Goal: Communication & Community: Ask a question

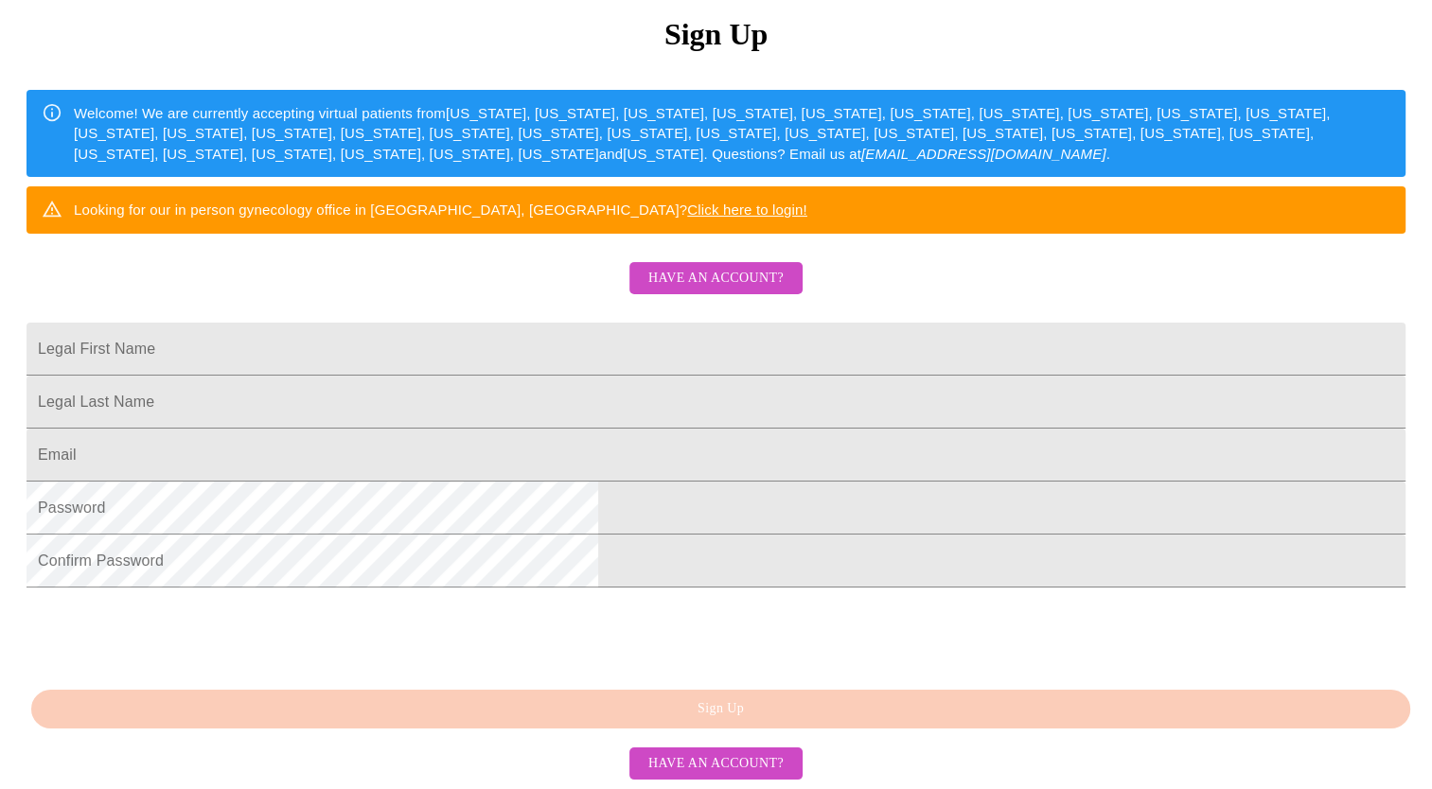
click at [746, 267] on span "Have an account?" at bounding box center [715, 279] width 135 height 24
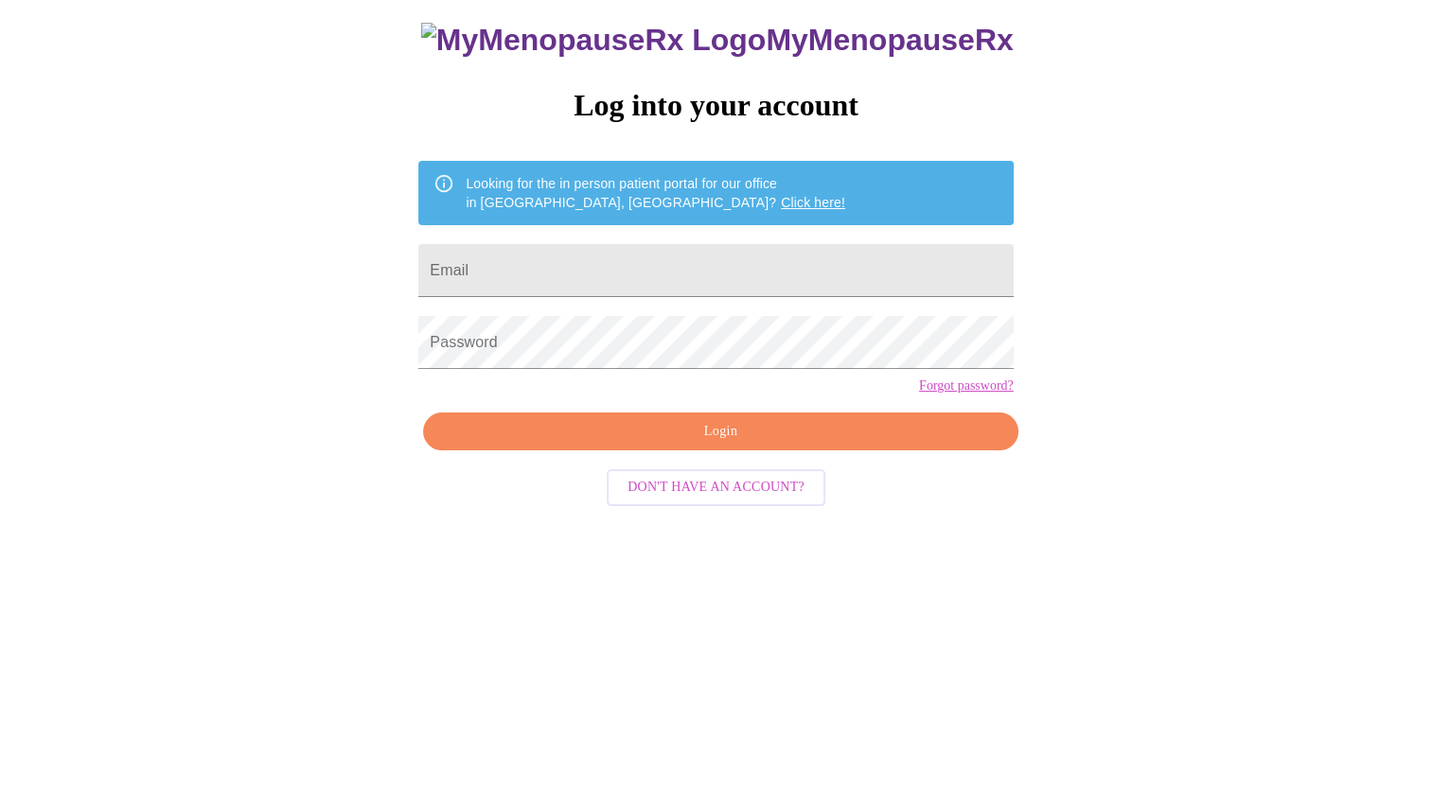
scroll to position [19, 0]
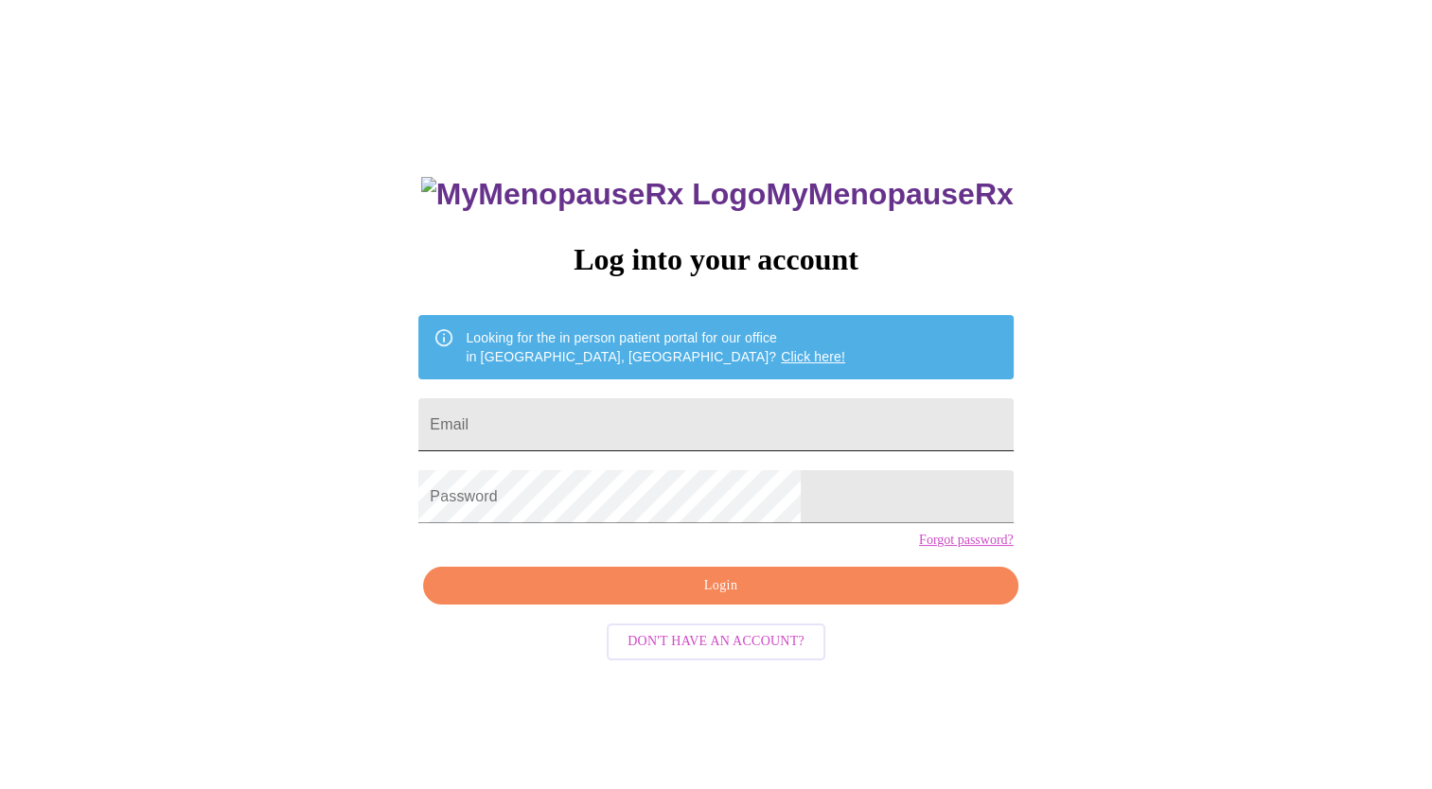
click at [724, 422] on input "Email" at bounding box center [715, 424] width 594 height 53
type input "[EMAIL_ADDRESS][DOMAIN_NAME]"
click at [836, 598] on span "Login" at bounding box center [720, 586] width 551 height 24
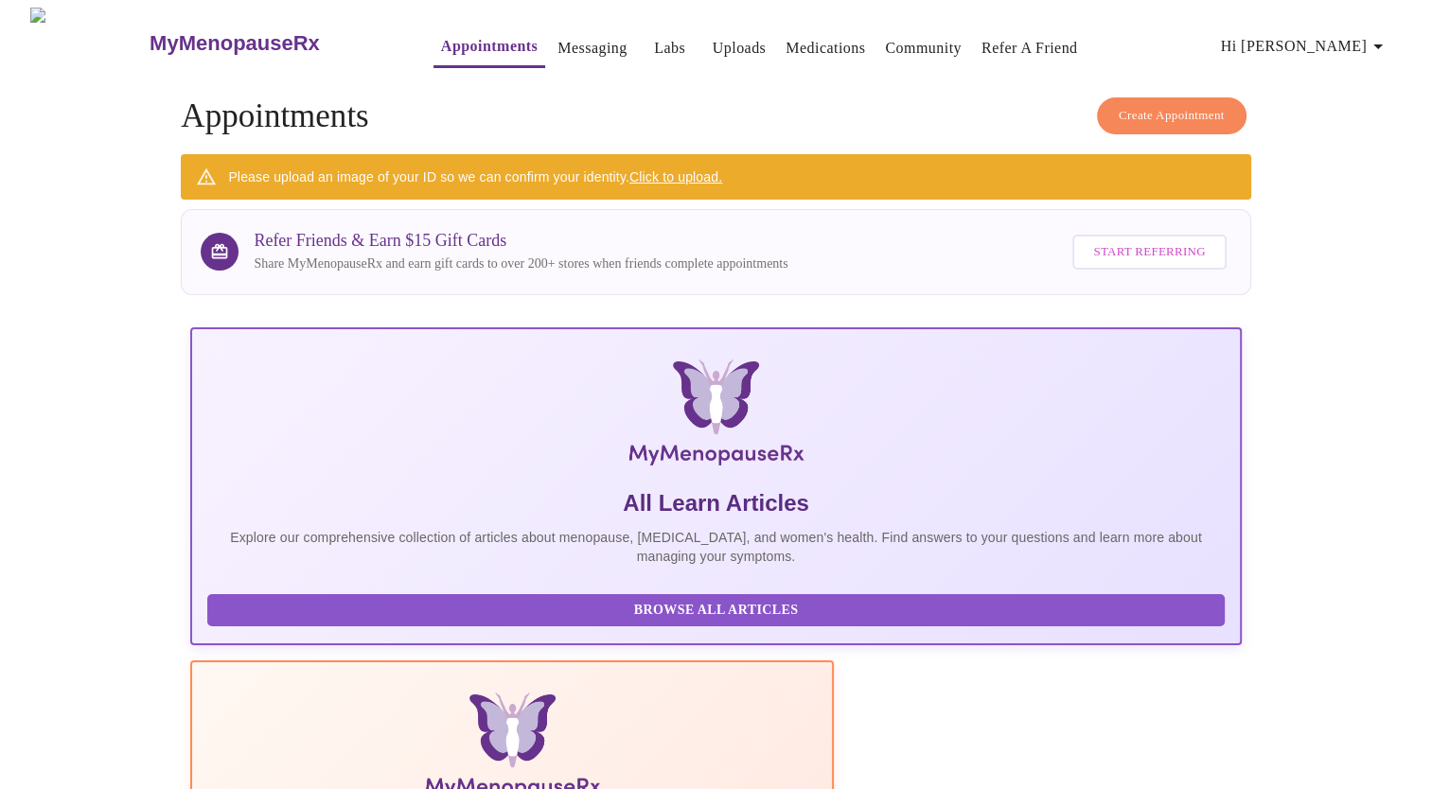
click at [557, 37] on link "Messaging" at bounding box center [591, 48] width 69 height 26
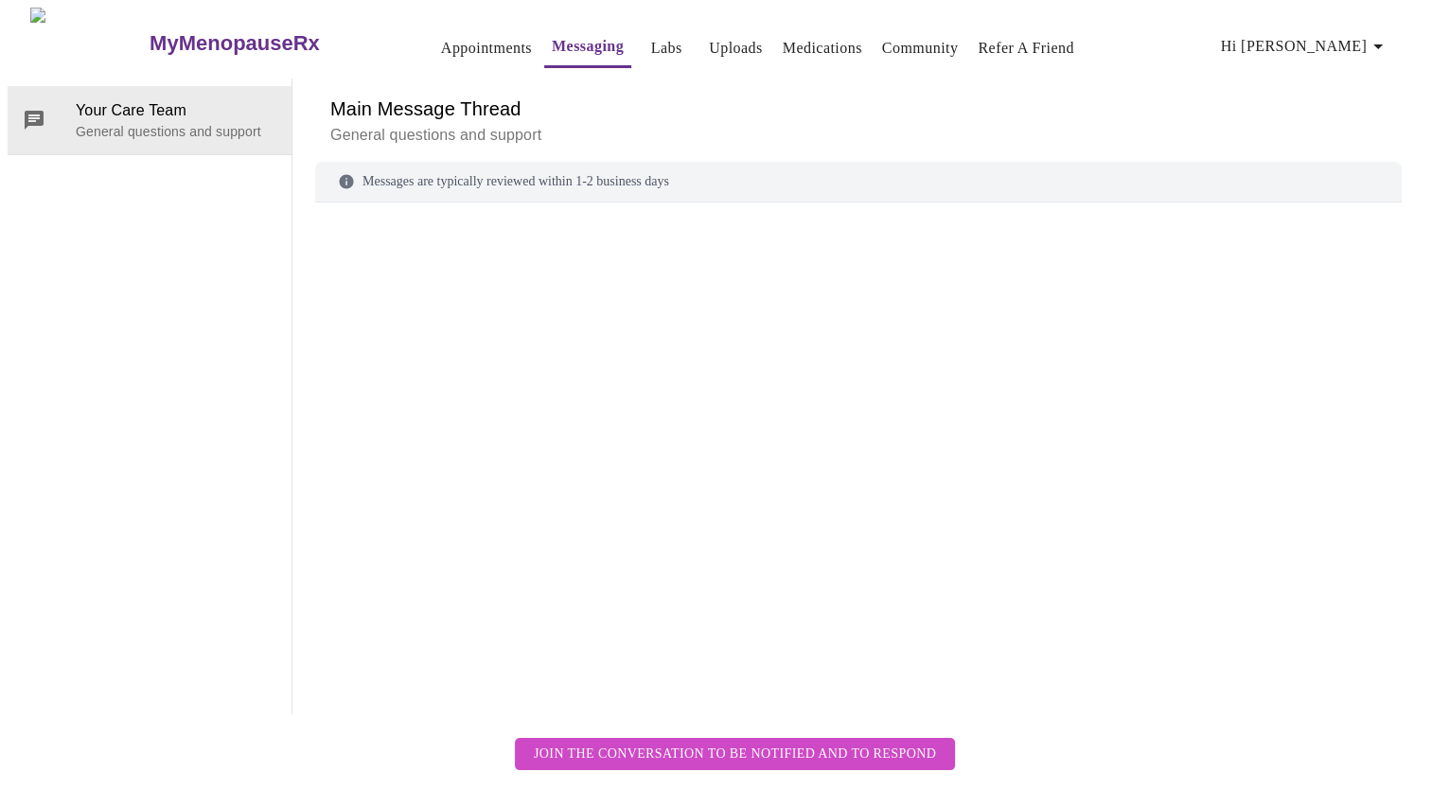
scroll to position [71, 0]
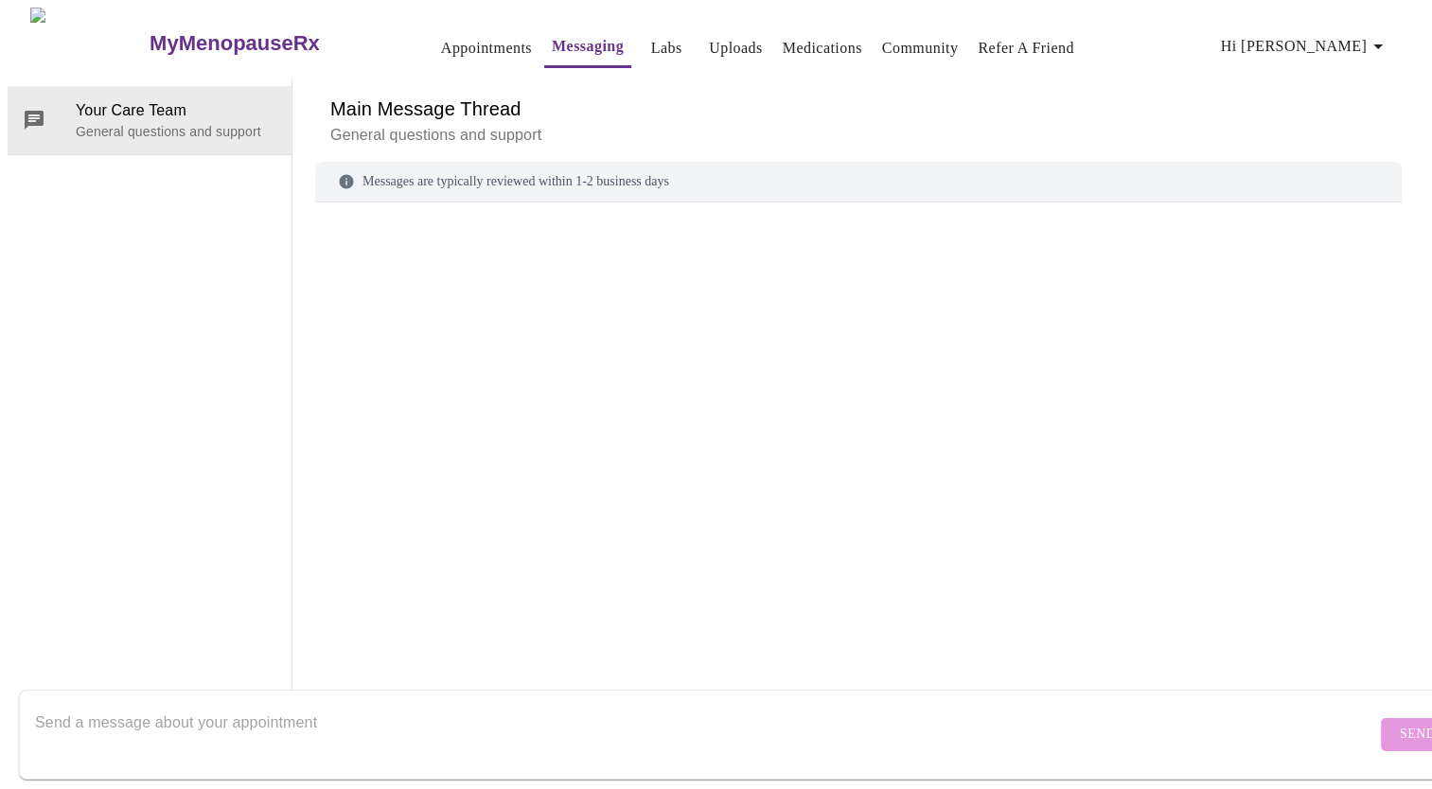
click at [712, 708] on textarea "Send a message about your appointment" at bounding box center [705, 734] width 1341 height 61
type textarea "H"
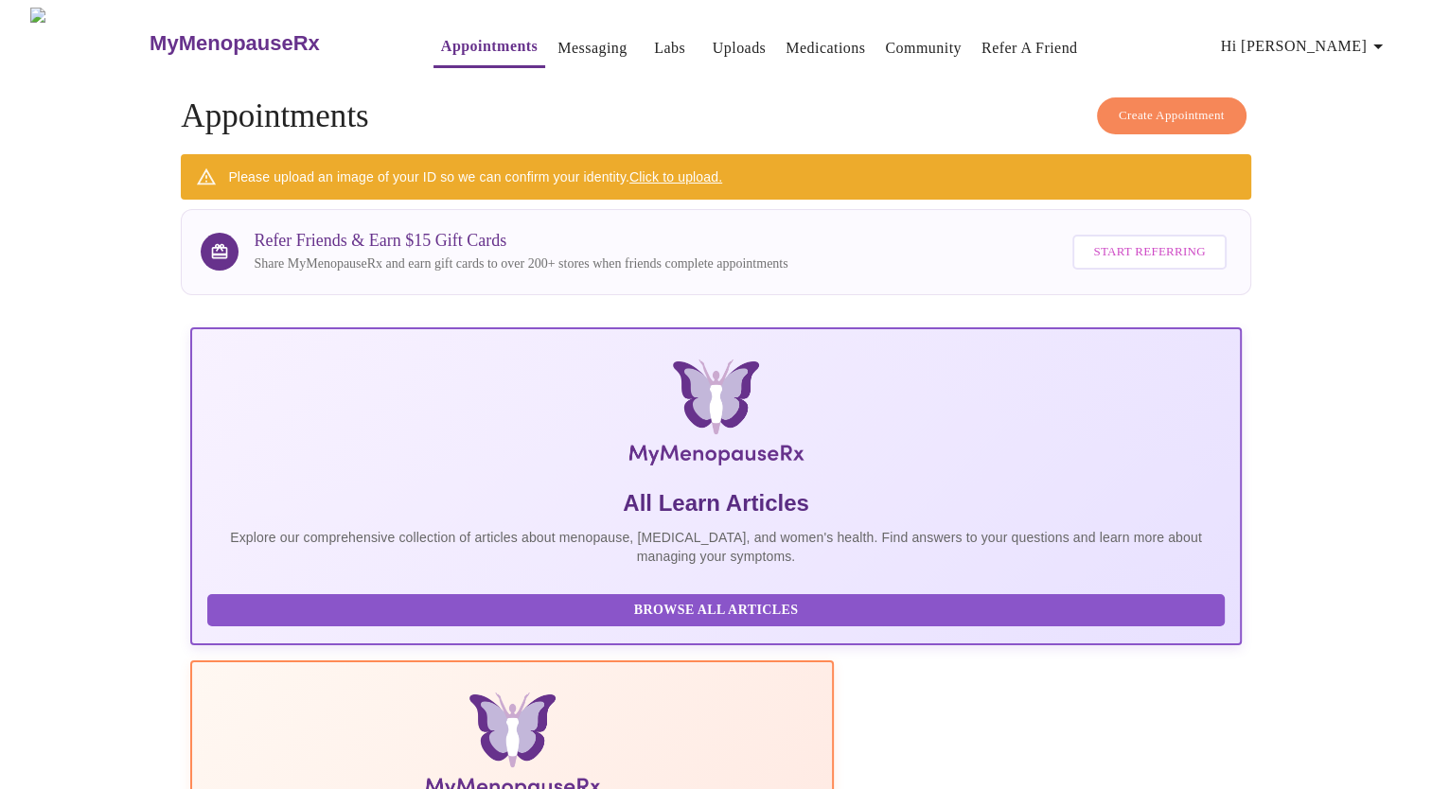
click at [557, 53] on link "Messaging" at bounding box center [591, 48] width 69 height 26
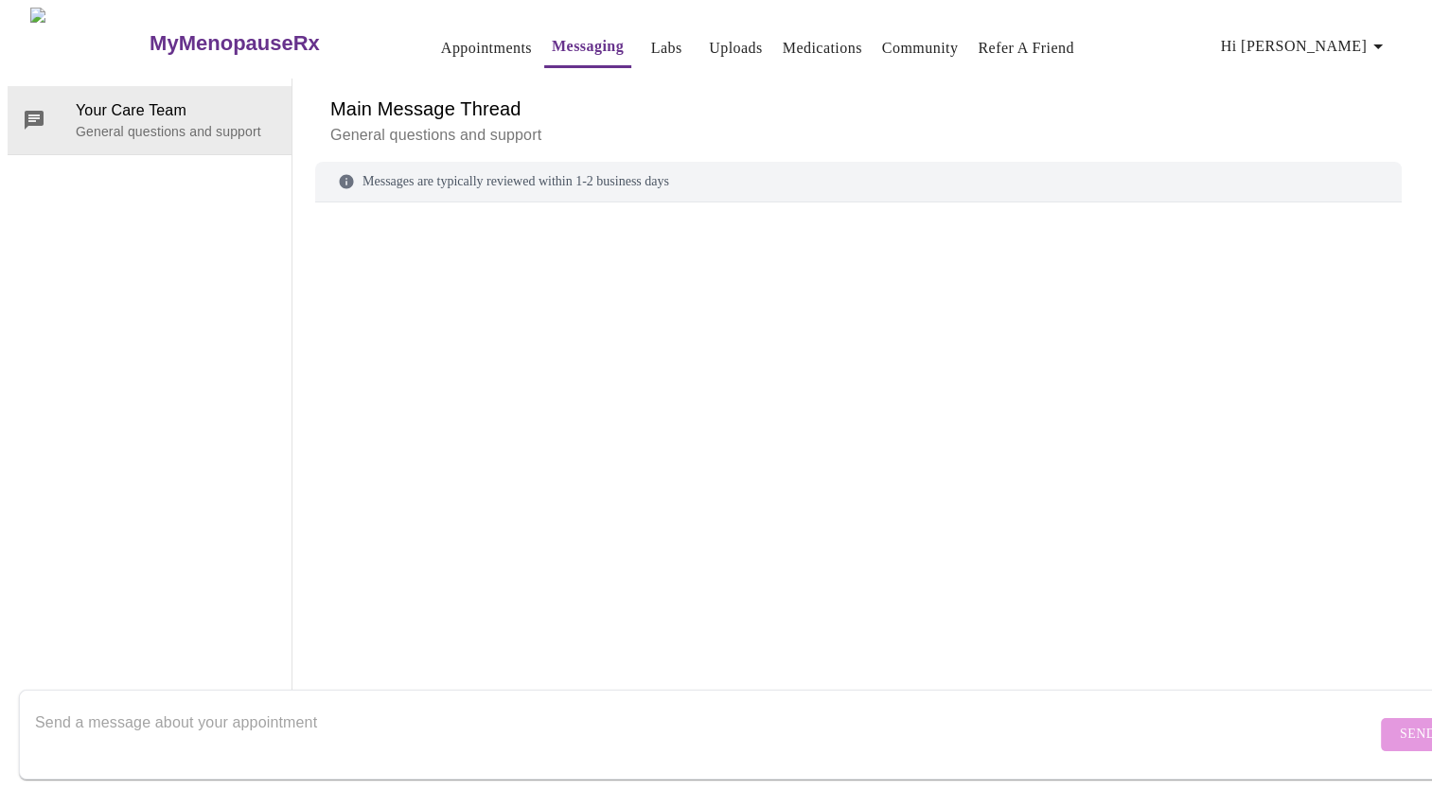
scroll to position [71, 0]
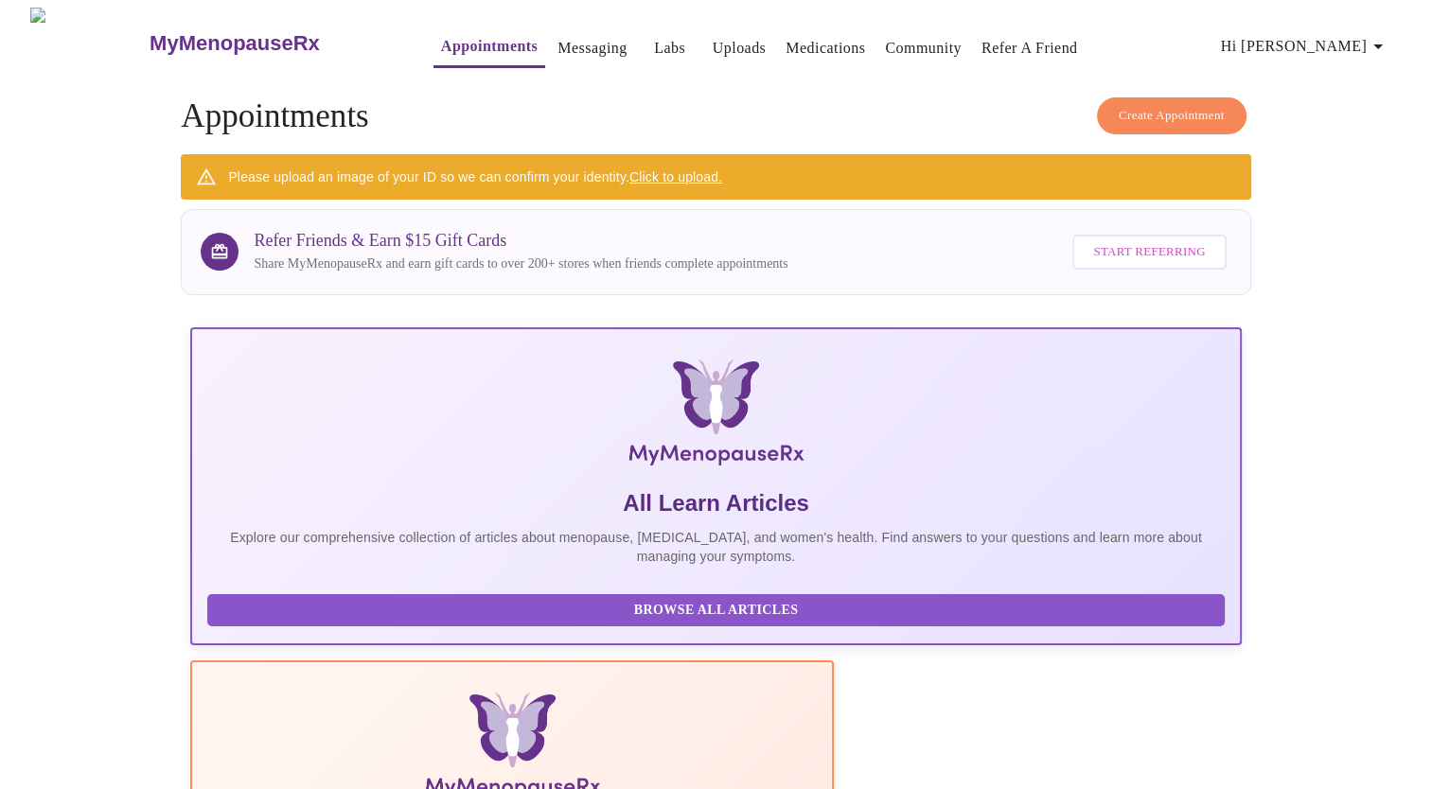
click at [1376, 41] on icon "button" at bounding box center [1377, 46] width 23 height 23
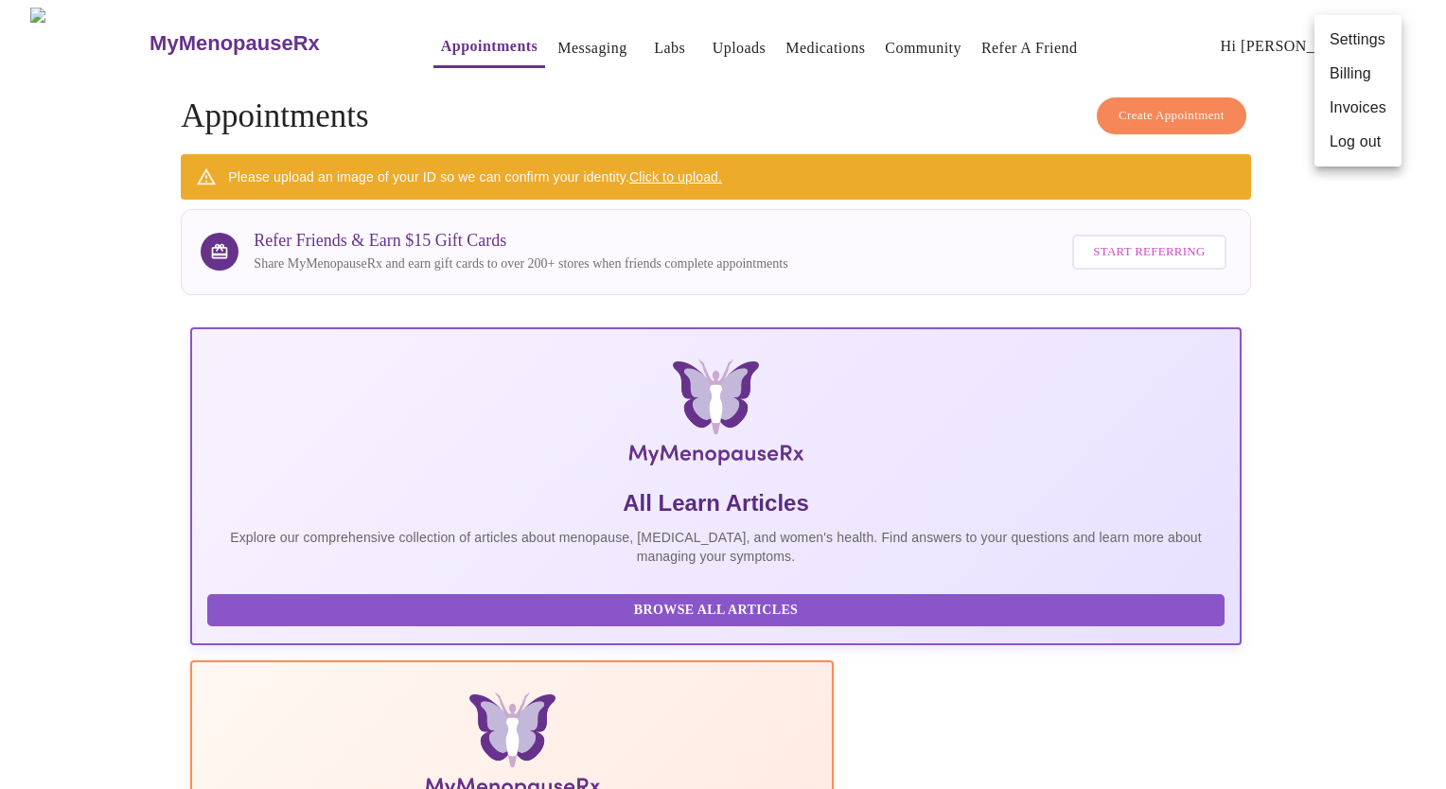
click at [911, 38] on div at bounding box center [723, 394] width 1446 height 789
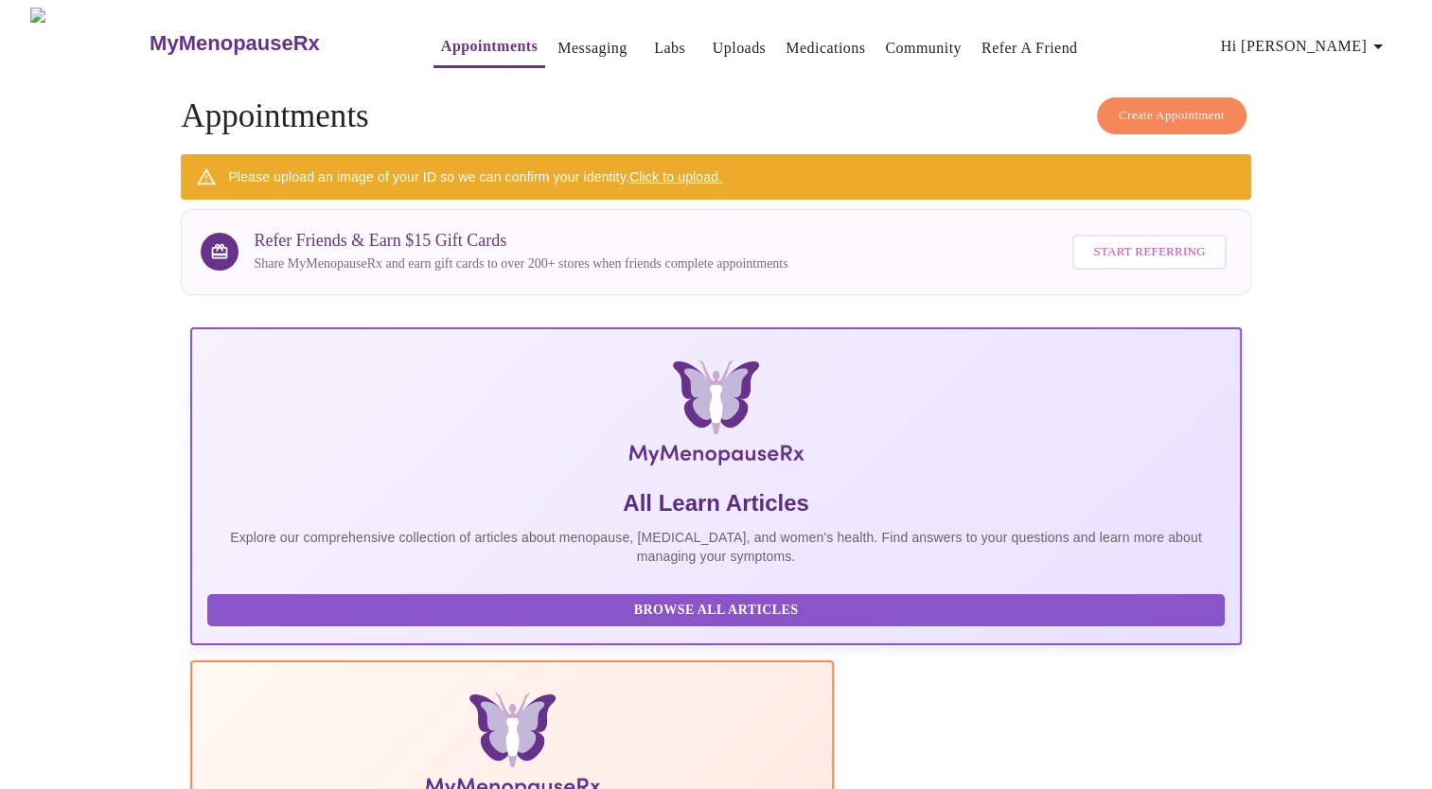
click at [896, 39] on link "Community" at bounding box center [923, 48] width 77 height 26
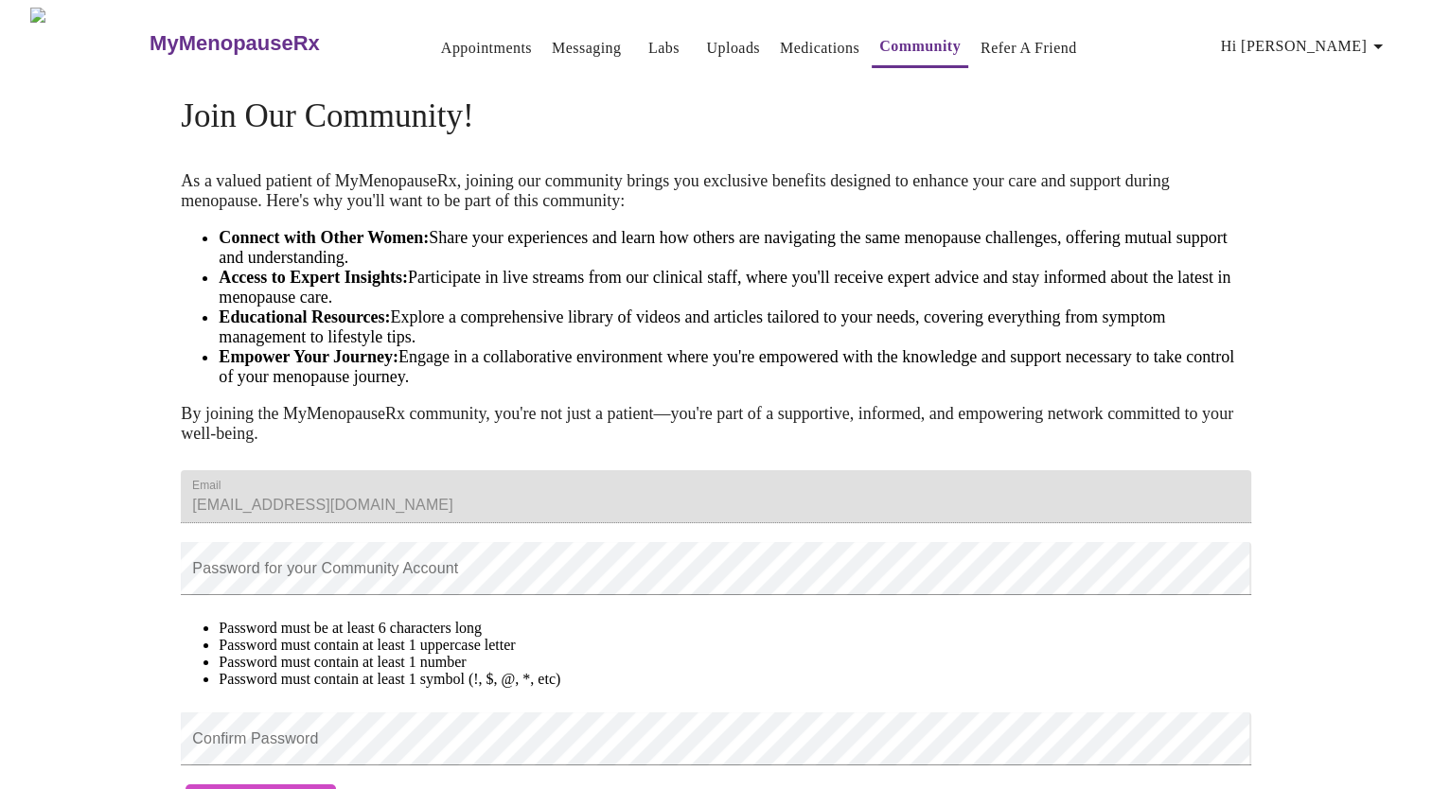
click at [781, 44] on link "Medications" at bounding box center [819, 48] width 79 height 26
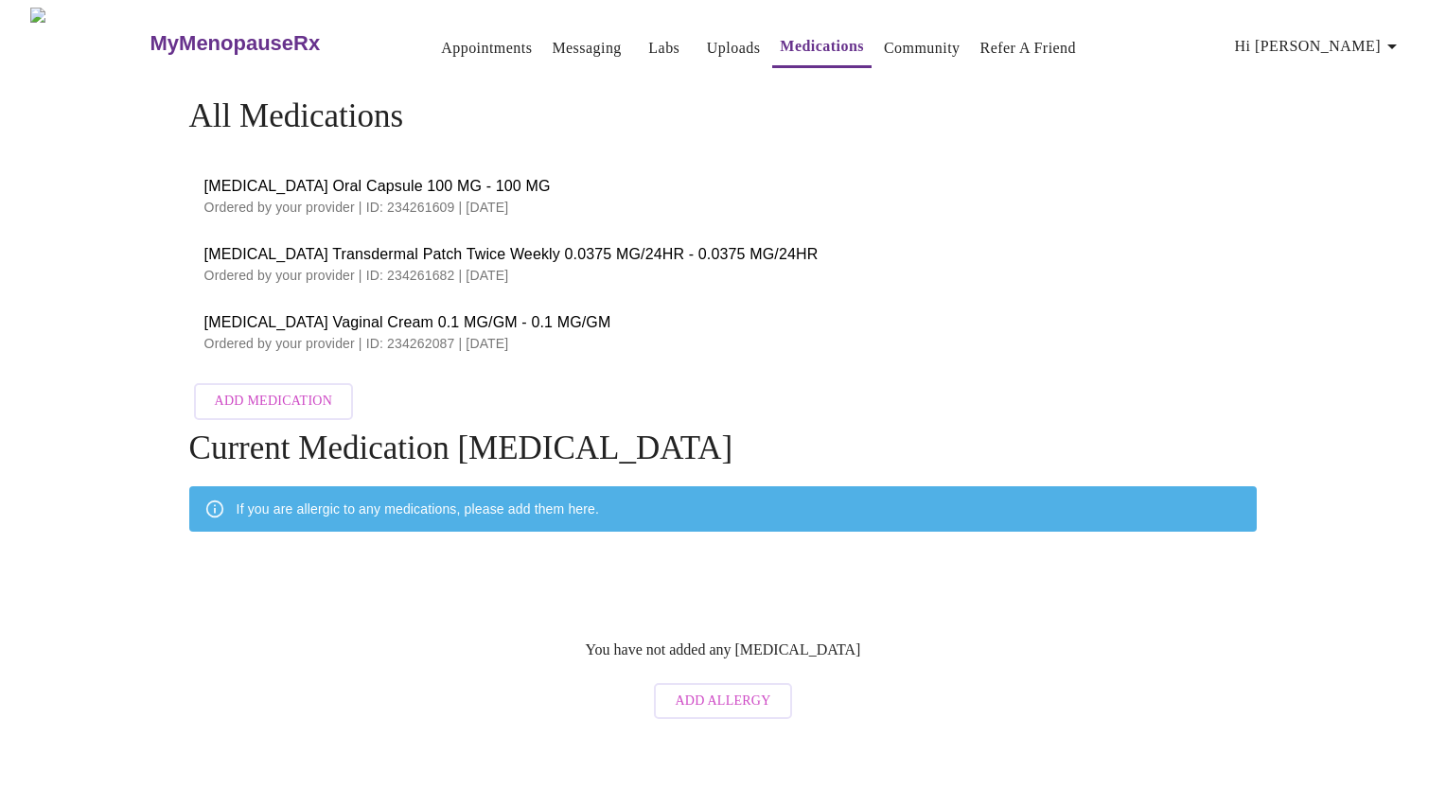
click at [648, 38] on link "Labs" at bounding box center [663, 48] width 31 height 26
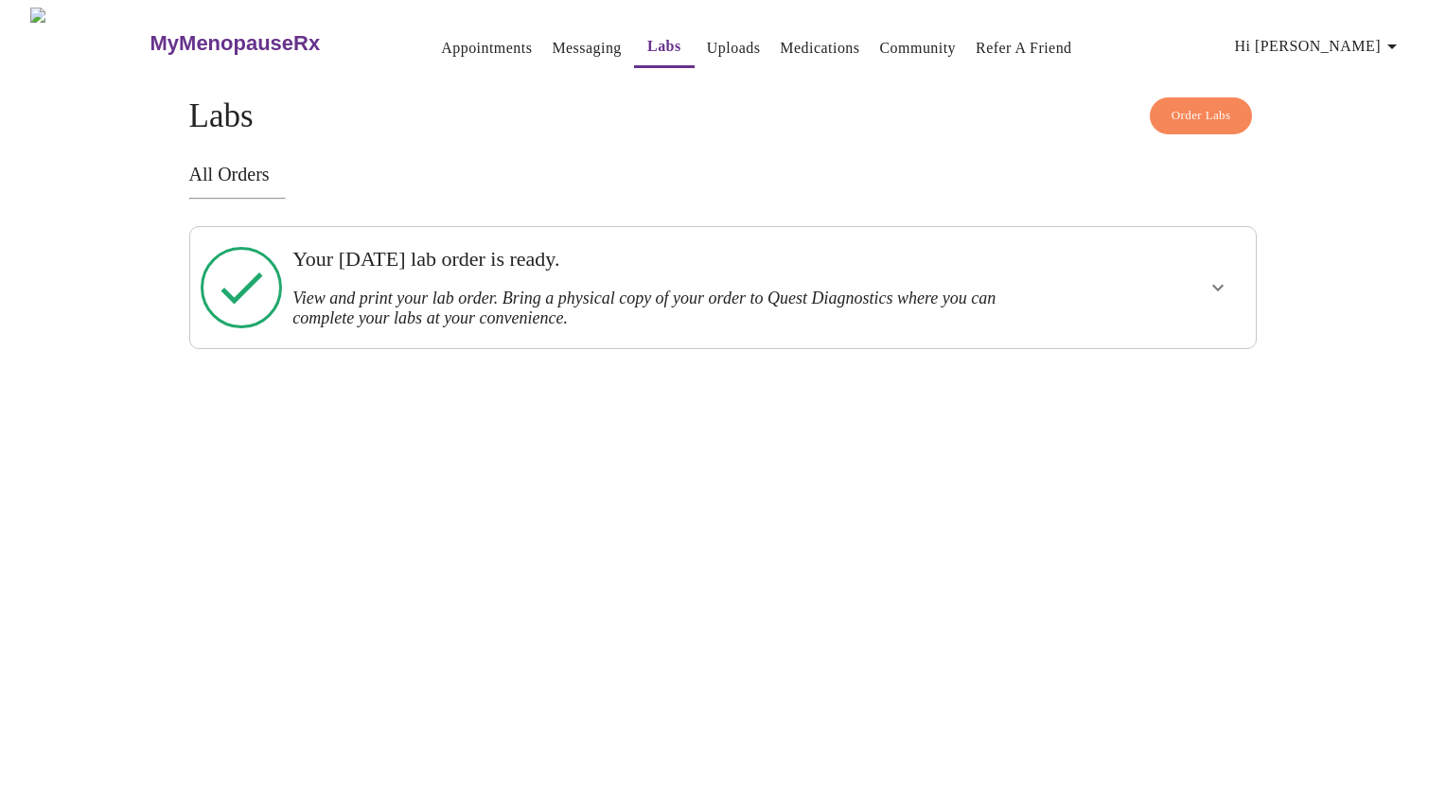
click at [552, 44] on link "Messaging" at bounding box center [586, 48] width 69 height 26
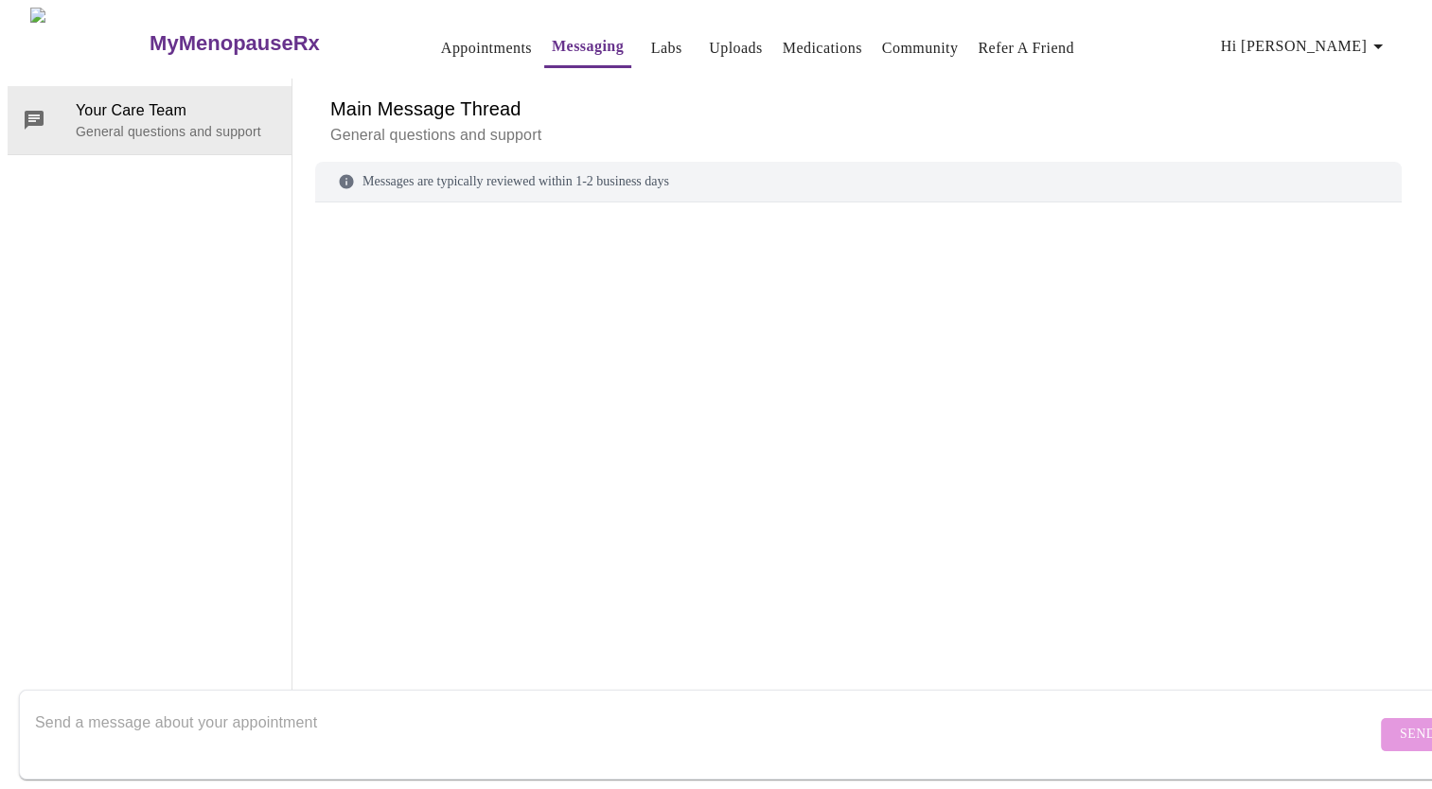
scroll to position [71, 0]
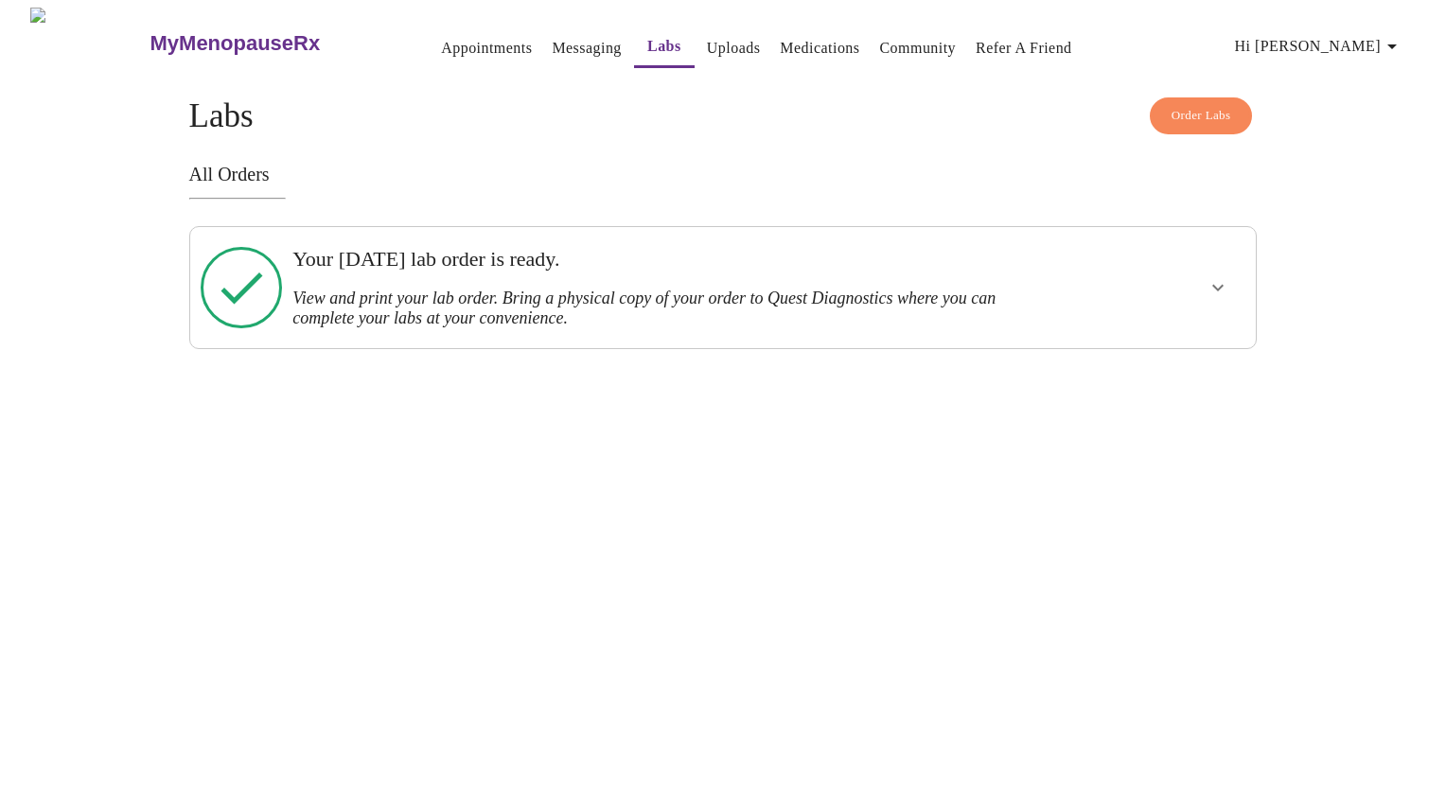
click at [472, 53] on link "Appointments" at bounding box center [486, 48] width 91 height 26
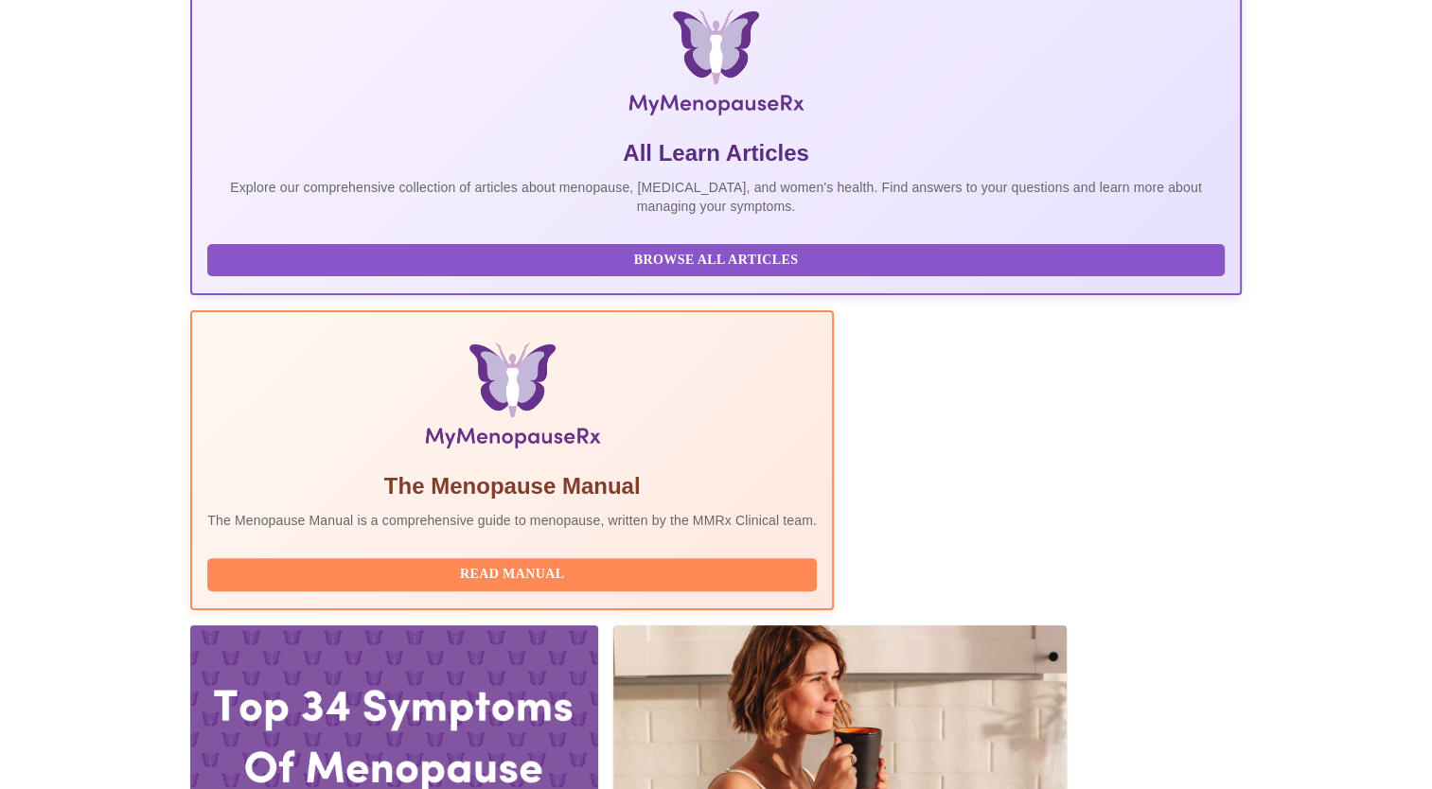
scroll to position [512, 0]
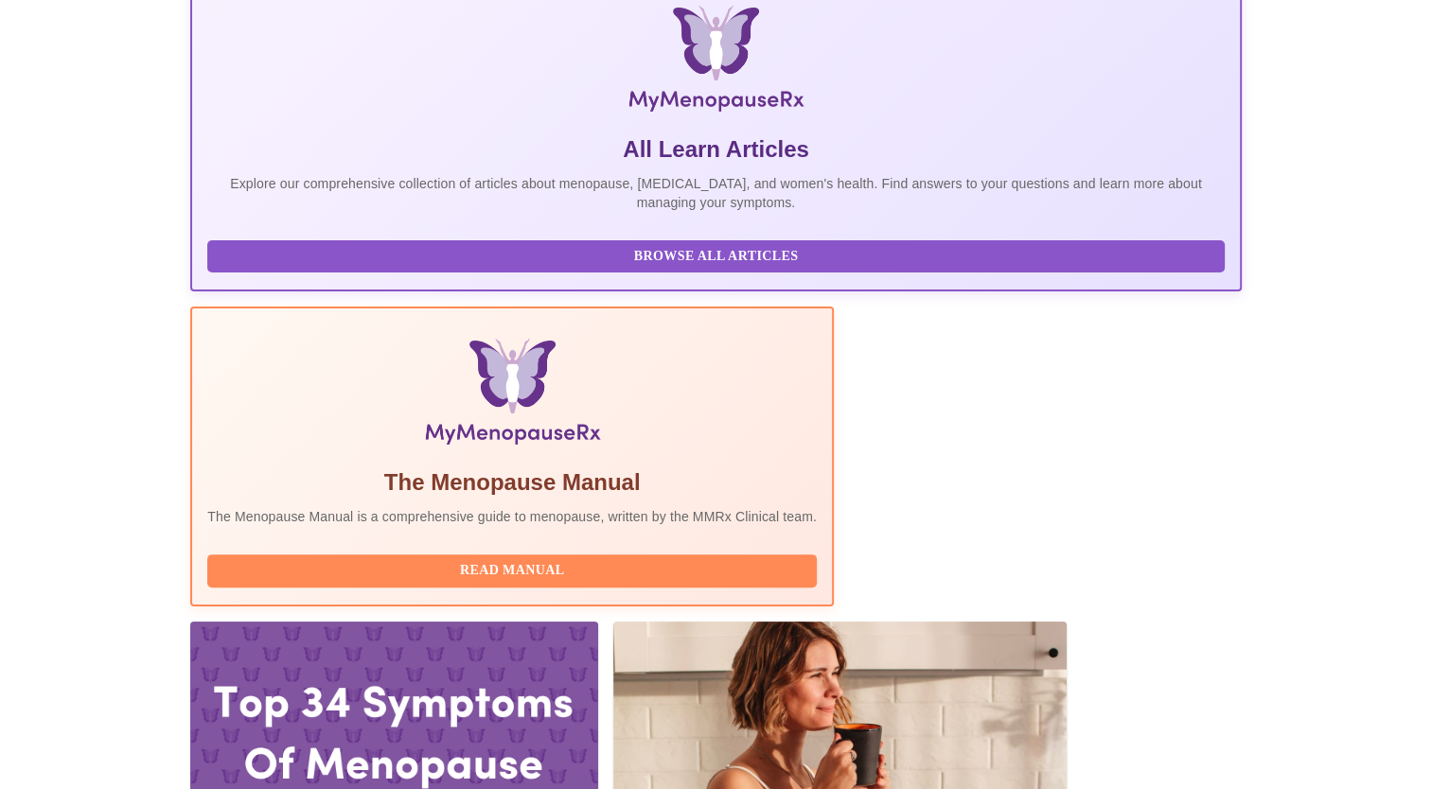
scroll to position [0, 0]
